Goal: Task Accomplishment & Management: Manage account settings

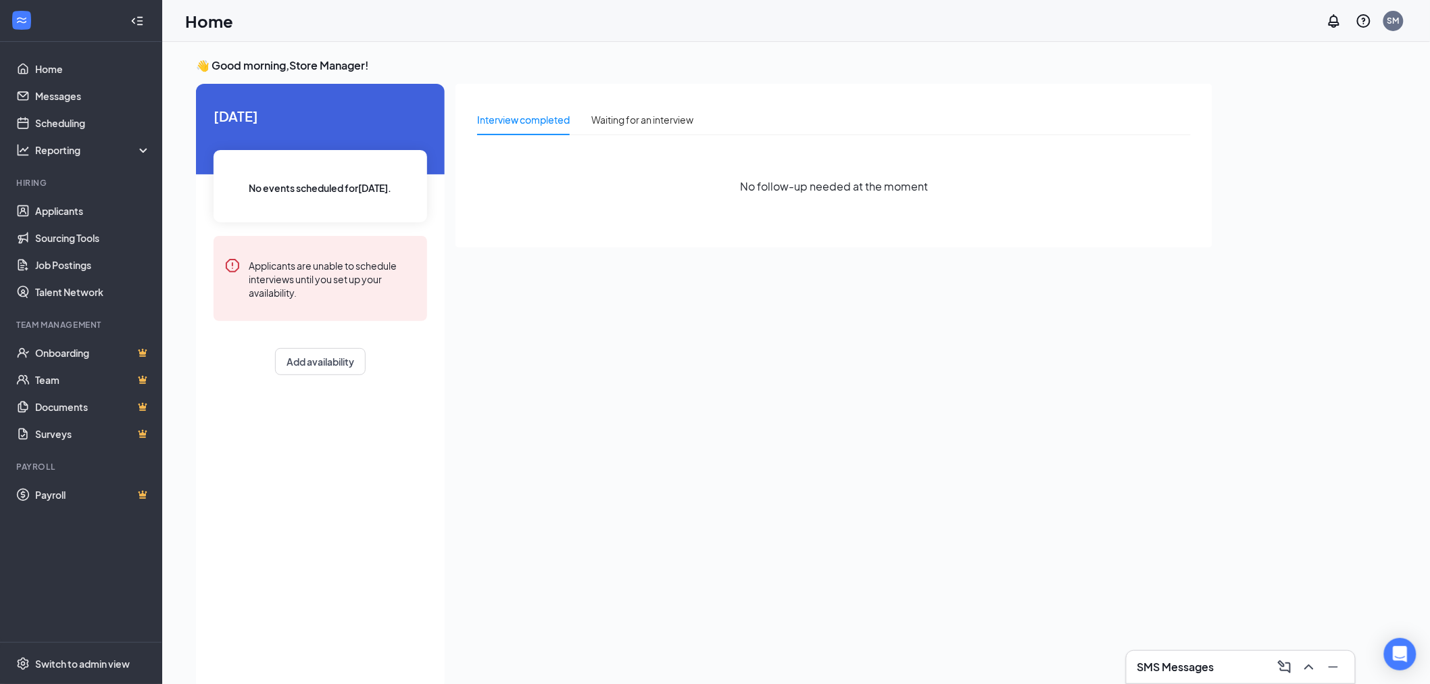
click at [1177, 669] on h3 "SMS Messages" at bounding box center [1175, 667] width 77 height 15
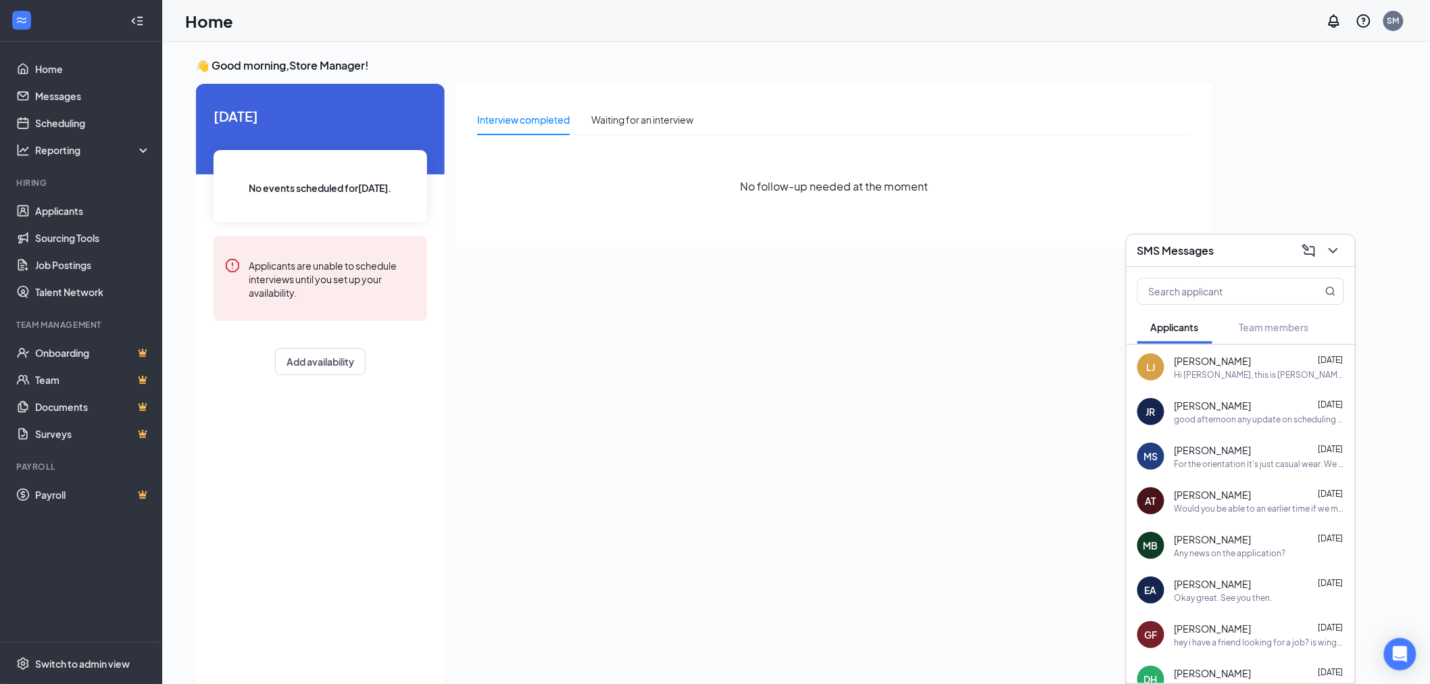
click at [1302, 400] on div "[PERSON_NAME] [DATE]" at bounding box center [1259, 406] width 170 height 14
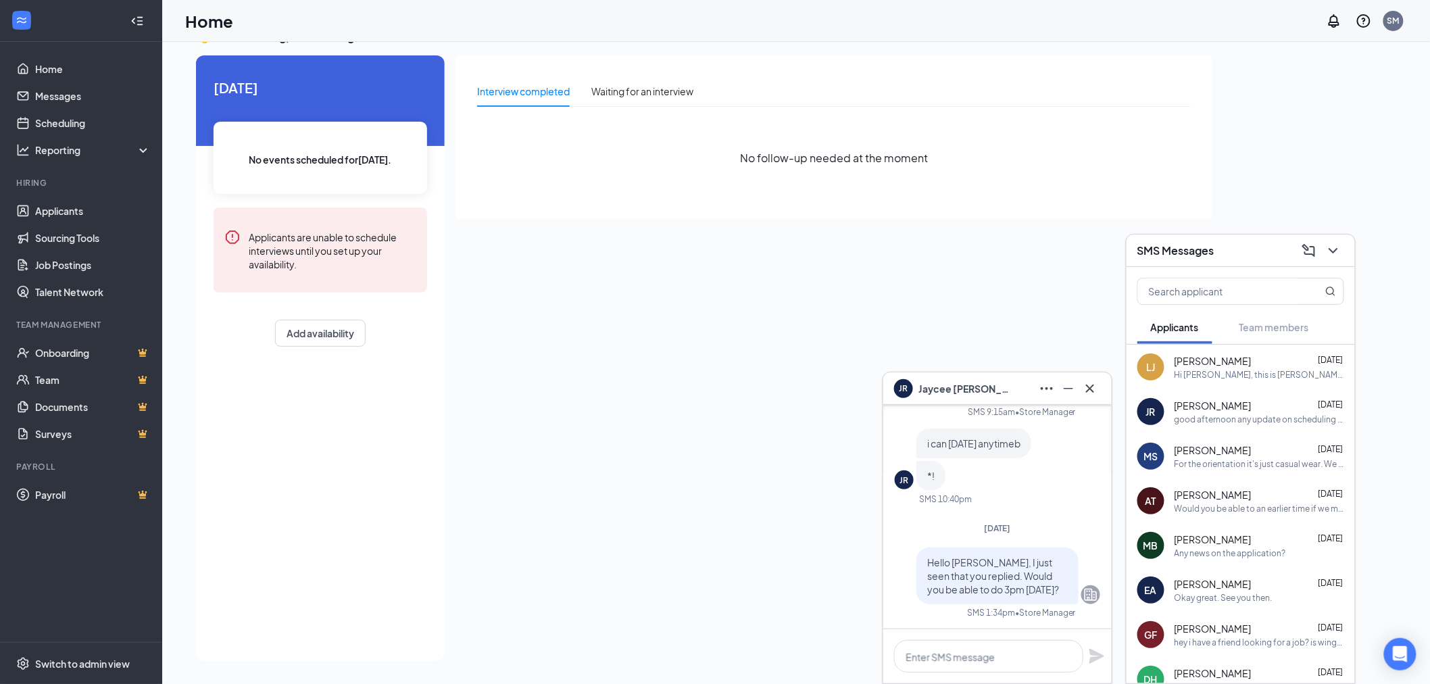
scroll to position [-250, 0]
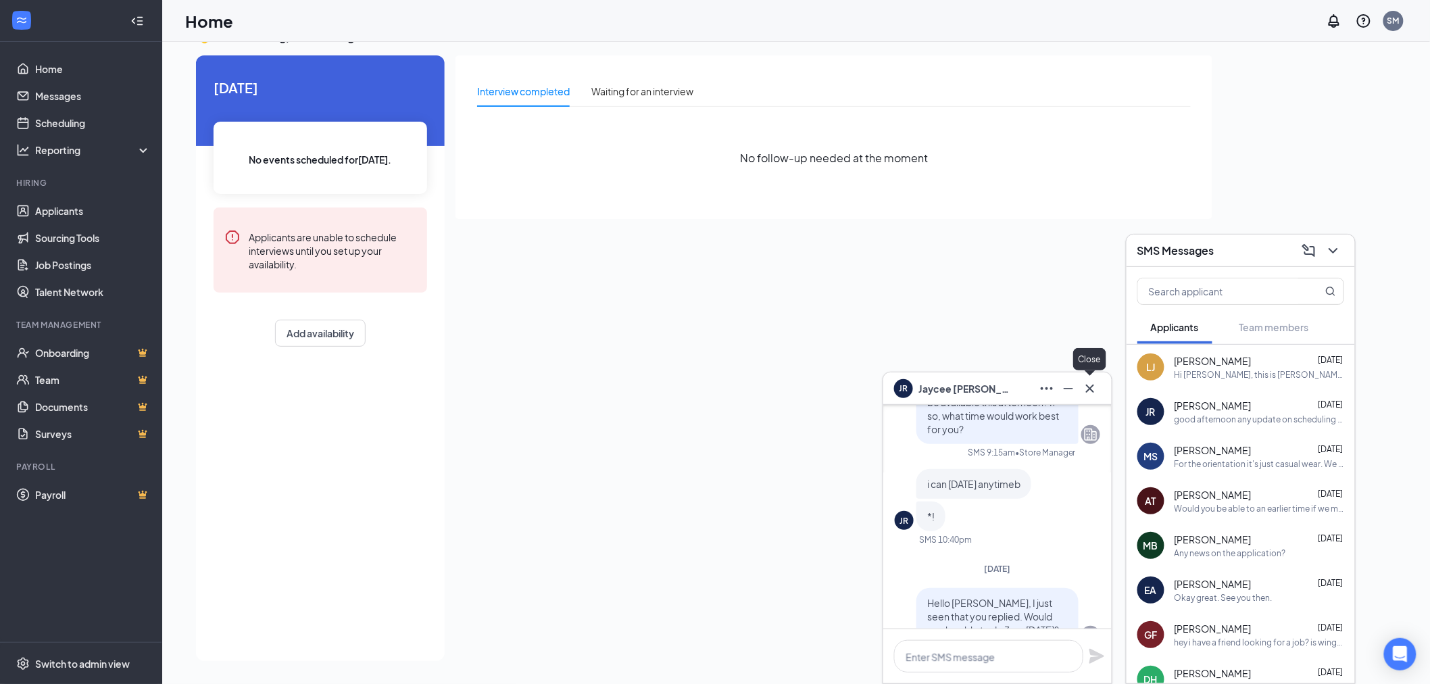
click at [1085, 399] on div at bounding box center [1090, 389] width 22 height 22
click at [1334, 253] on icon "ChevronDown" at bounding box center [1333, 251] width 16 height 16
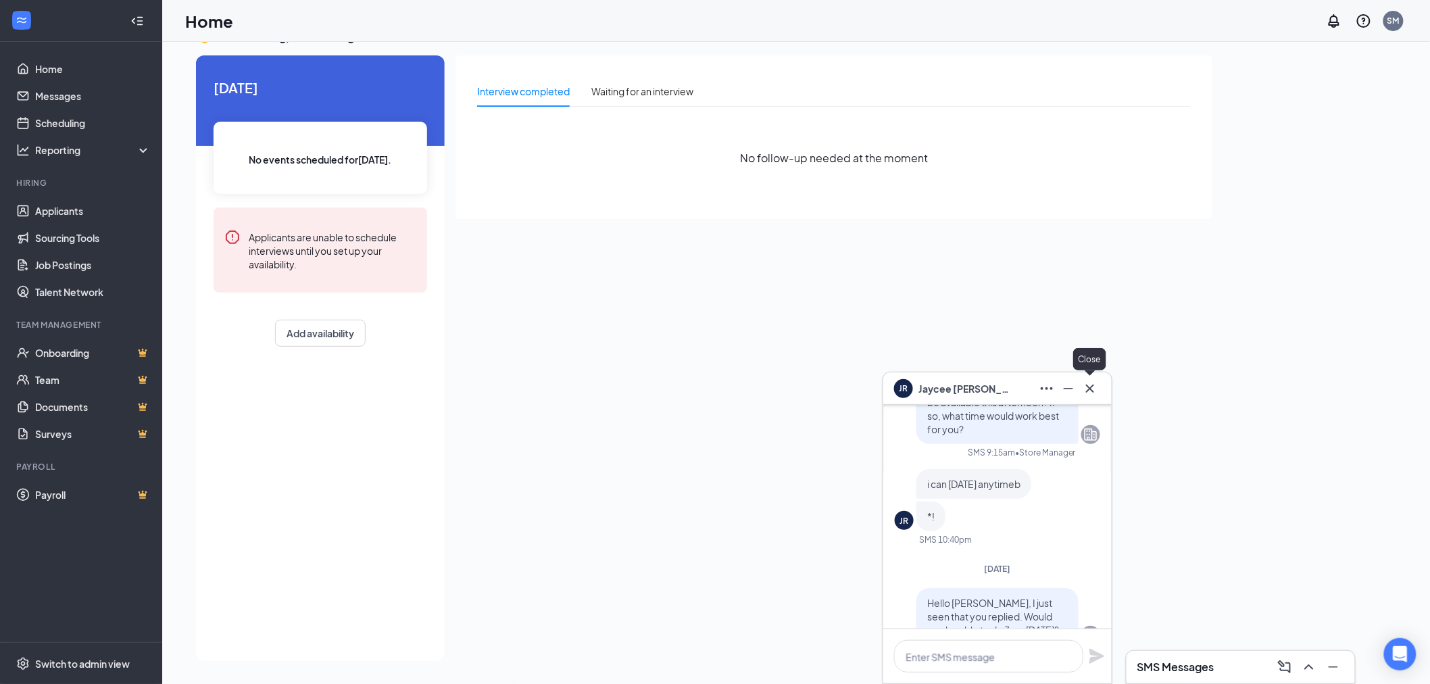
click at [1093, 384] on icon "Cross" at bounding box center [1090, 388] width 16 height 16
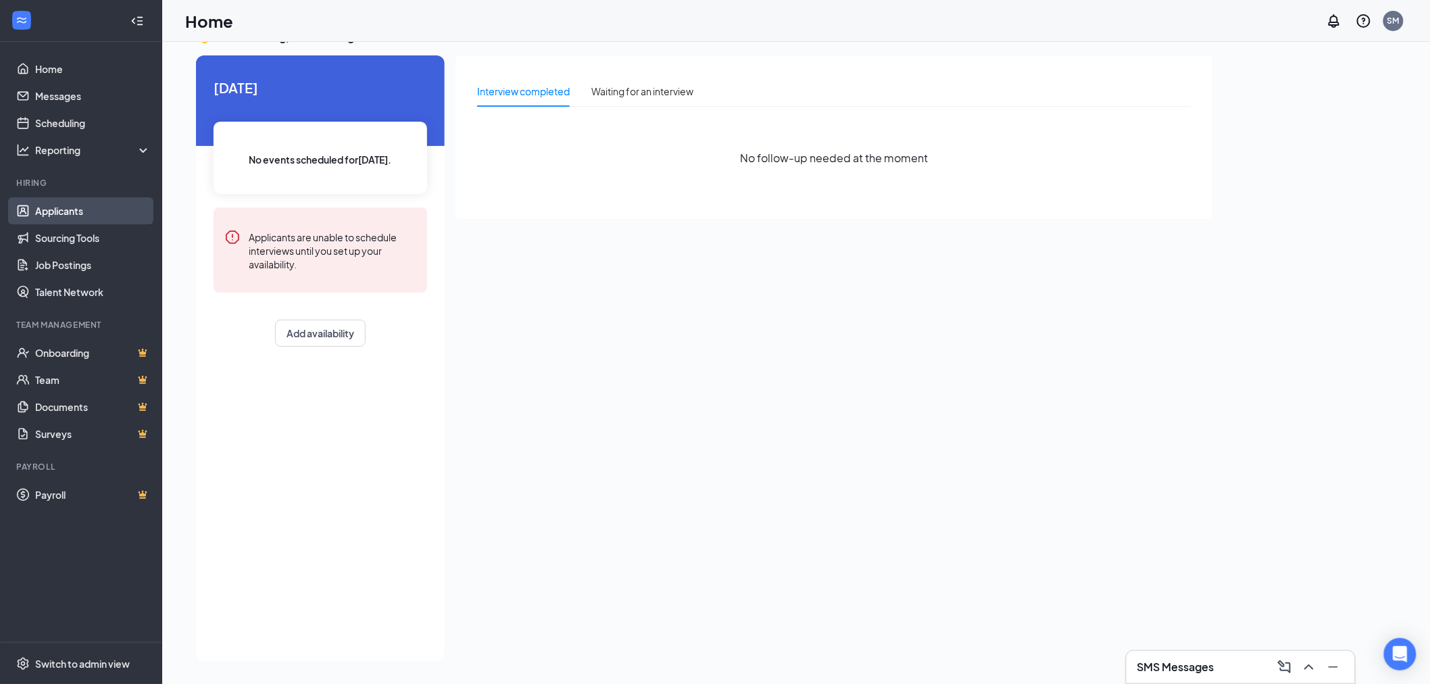
click at [80, 212] on link "Applicants" at bounding box center [93, 210] width 116 height 27
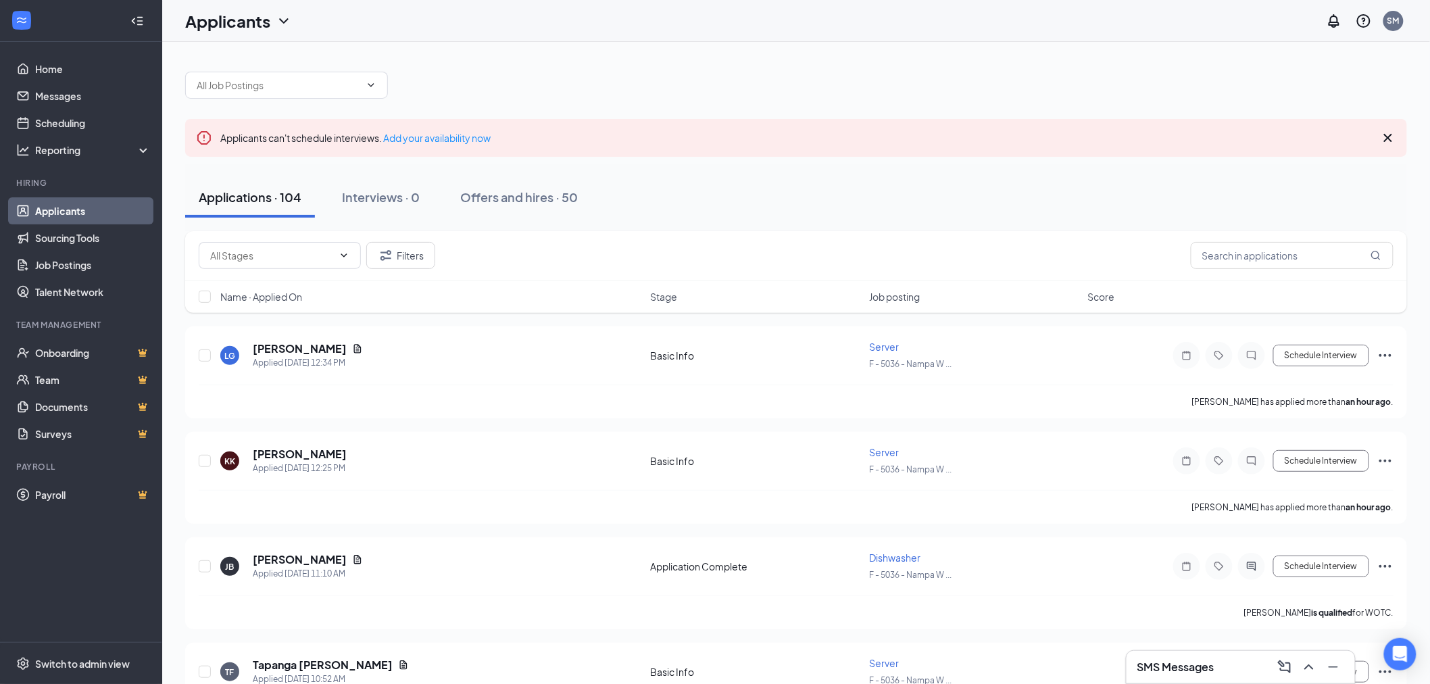
click at [926, 203] on div "Applications · 104 Interviews · 0 Offers and hires · 50" at bounding box center [796, 197] width 1222 height 41
click at [69, 218] on link "Applicants" at bounding box center [93, 210] width 116 height 27
click at [274, 552] on h5 "[PERSON_NAME]" at bounding box center [300, 559] width 94 height 15
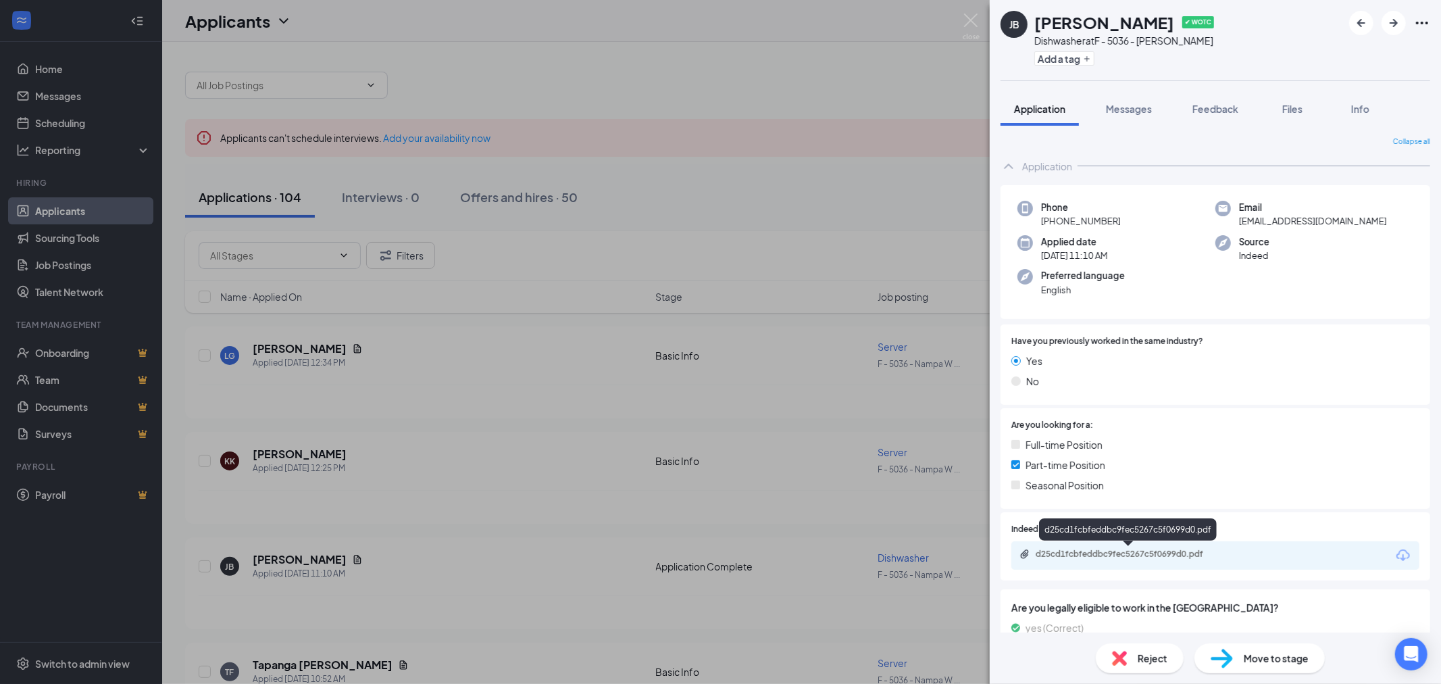
click at [1195, 552] on div "d25cd1fcbfeddbc9fec5267c5f0699d0.pdf" at bounding box center [1130, 554] width 189 height 11
click at [795, 172] on div "JB [PERSON_NAME] ✔ WOTC Dishwasher at F - 5036 - Nampa Wingers Add a tag Applic…" at bounding box center [720, 342] width 1441 height 684
